Goal: Transaction & Acquisition: Book appointment/travel/reservation

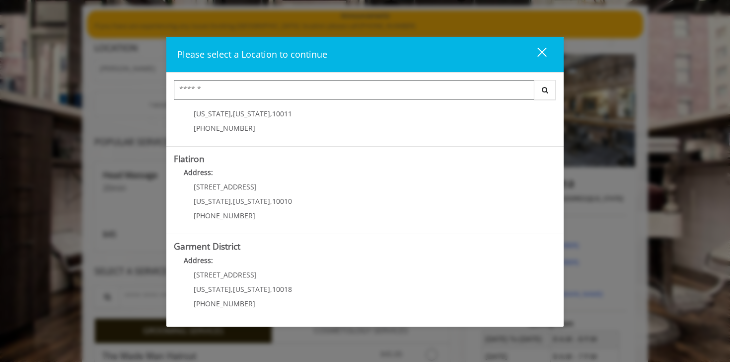
scroll to position [87, 0]
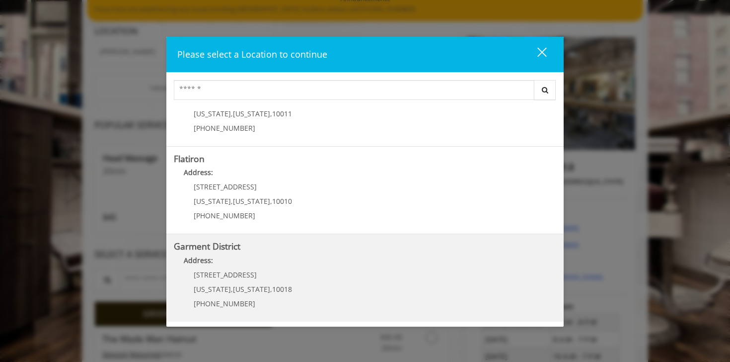
click at [306, 268] on District "Address:" at bounding box center [365, 263] width 383 height 16
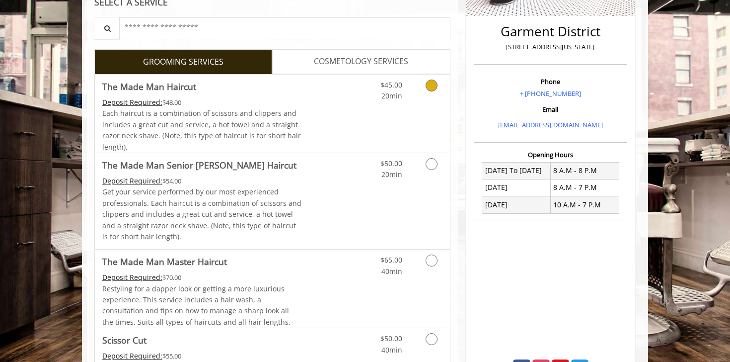
scroll to position [237, 0]
click at [428, 112] on div "$45.00 20min" at bounding box center [405, 113] width 89 height 78
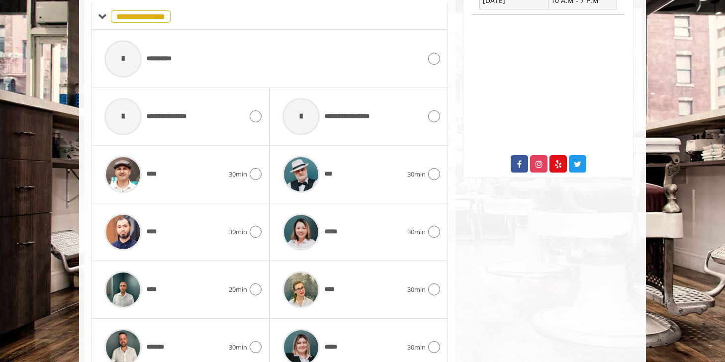
scroll to position [441, 0]
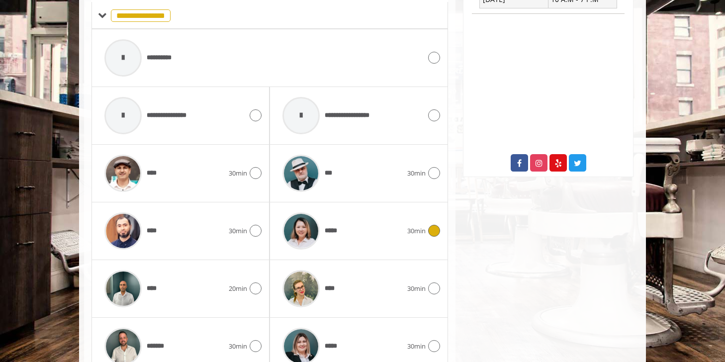
click at [367, 222] on div "*****" at bounding box center [341, 230] width 129 height 47
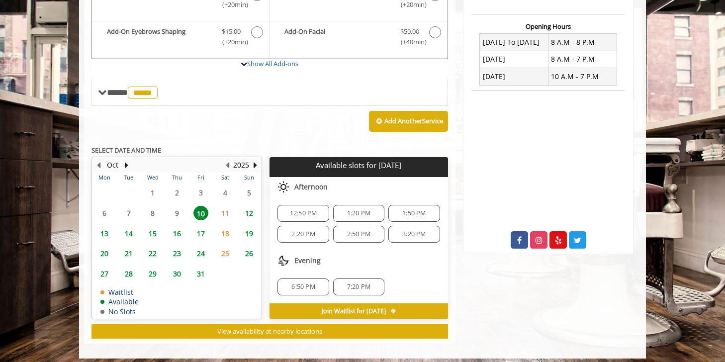
scroll to position [370, 0]
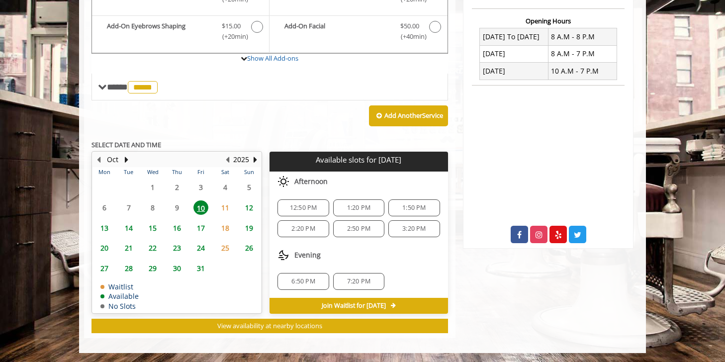
click at [302, 281] on span "6:50 PM" at bounding box center [302, 281] width 23 height 8
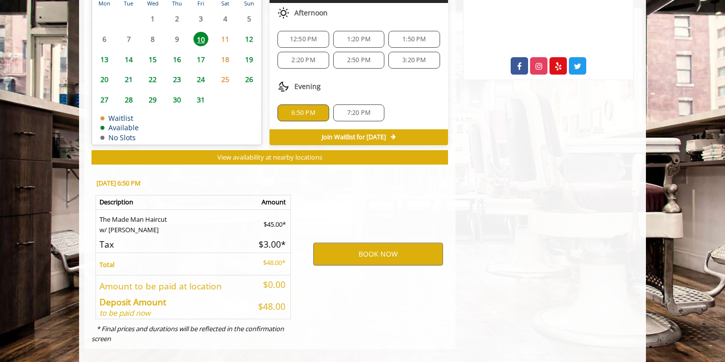
scroll to position [550, 0]
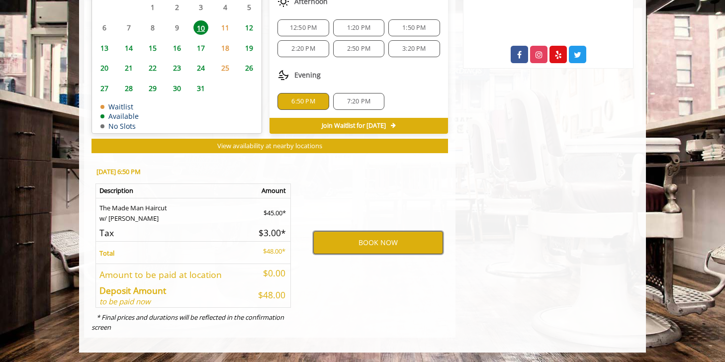
click at [368, 245] on button "BOOK NOW" at bounding box center [378, 242] width 130 height 23
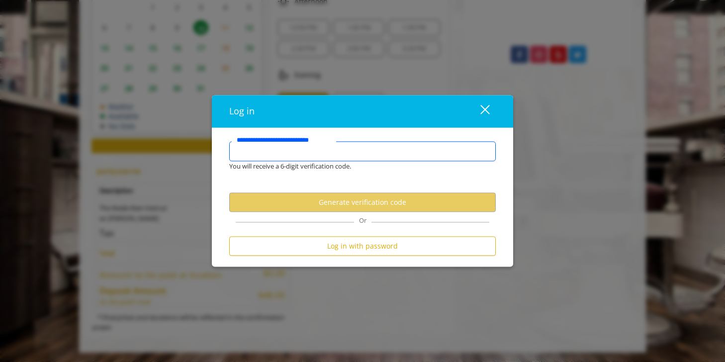
click at [342, 153] on input "**********" at bounding box center [362, 152] width 266 height 20
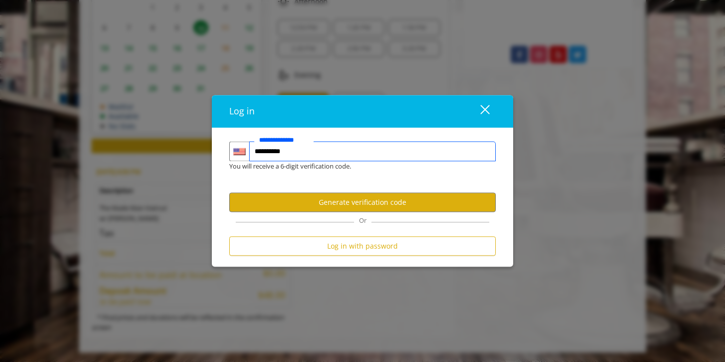
type input "**********"
click at [485, 109] on div "close" at bounding box center [479, 111] width 20 height 15
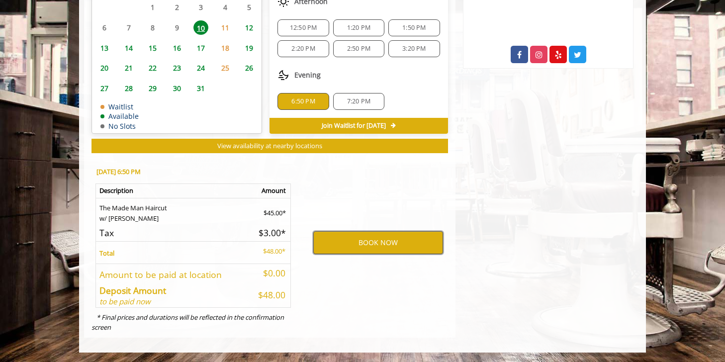
click at [369, 240] on button "BOOK NOW" at bounding box center [378, 242] width 130 height 23
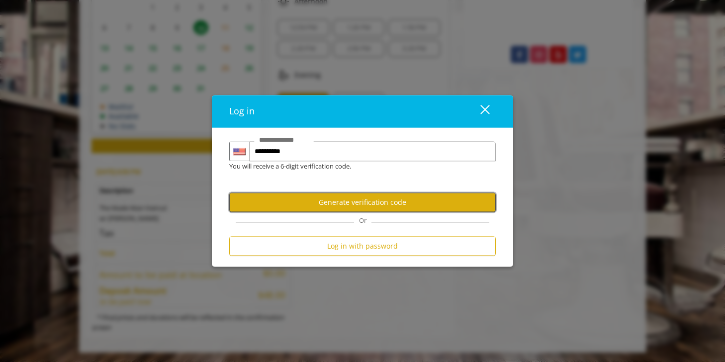
click at [371, 207] on button "Generate verification code" at bounding box center [362, 201] width 266 height 19
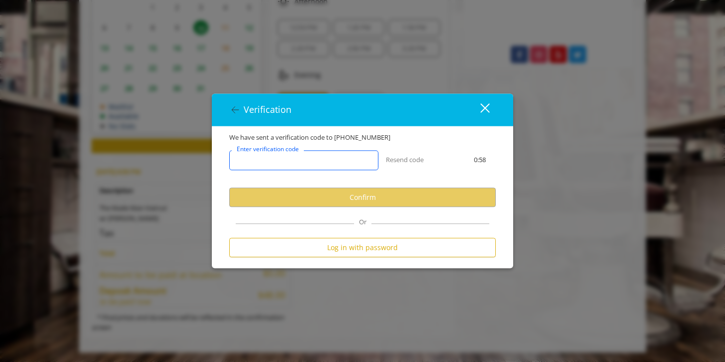
click at [314, 159] on input "Enter verification code" at bounding box center [303, 160] width 149 height 20
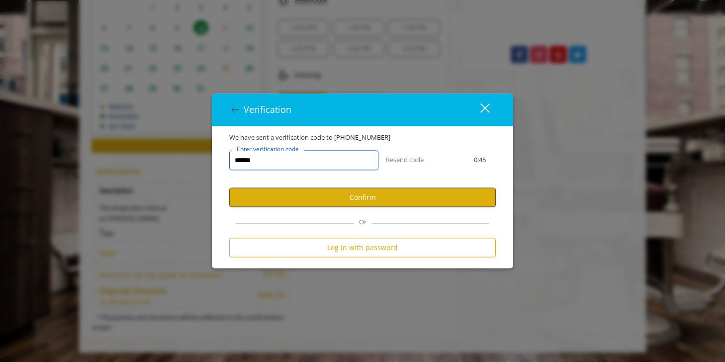
type input "******"
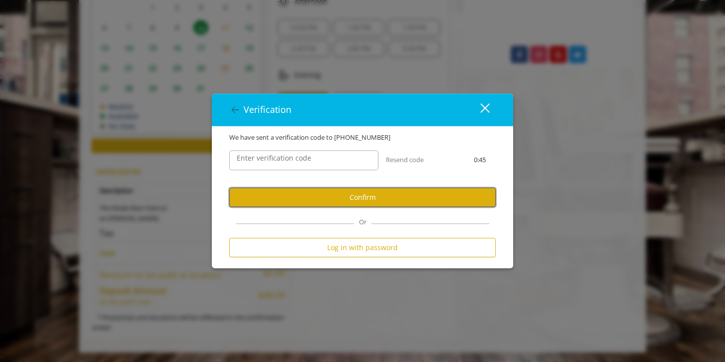
click at [339, 197] on button "Confirm" at bounding box center [362, 196] width 266 height 19
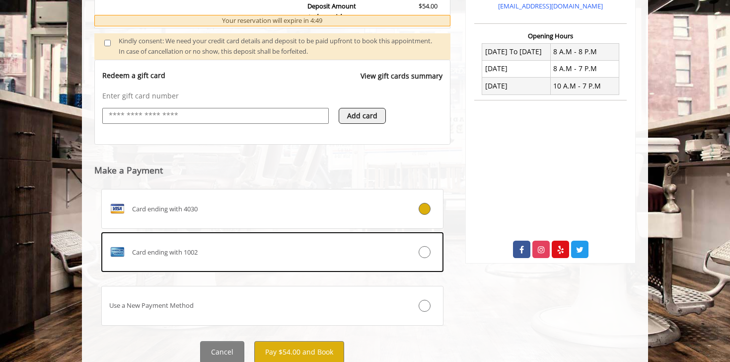
scroll to position [355, 0]
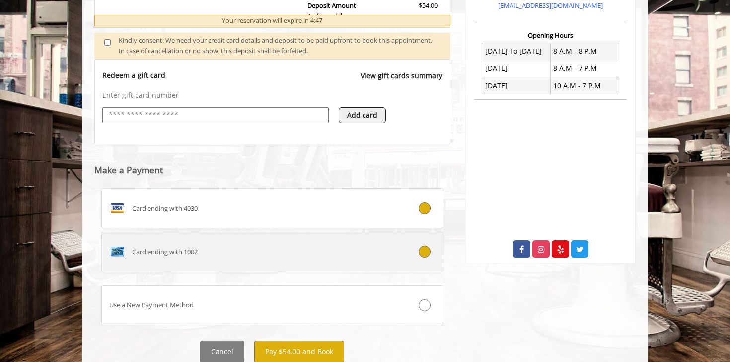
click at [307, 250] on div "Card ending with 1002" at bounding box center [244, 251] width 284 height 16
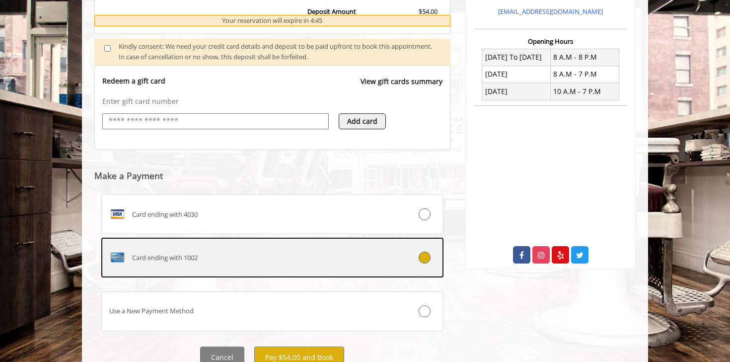
scroll to position [391, 0]
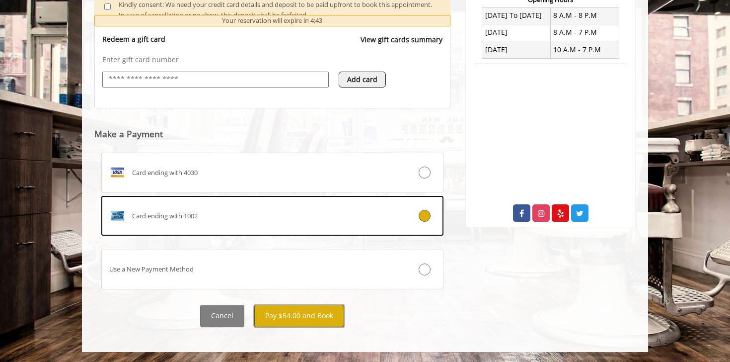
click at [315, 320] on button "Pay $54.00 and Book" at bounding box center [299, 316] width 90 height 22
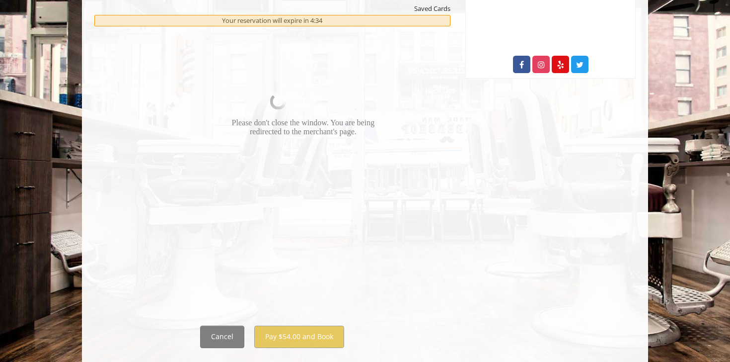
scroll to position [541, 0]
